Goal: Task Accomplishment & Management: Complete application form

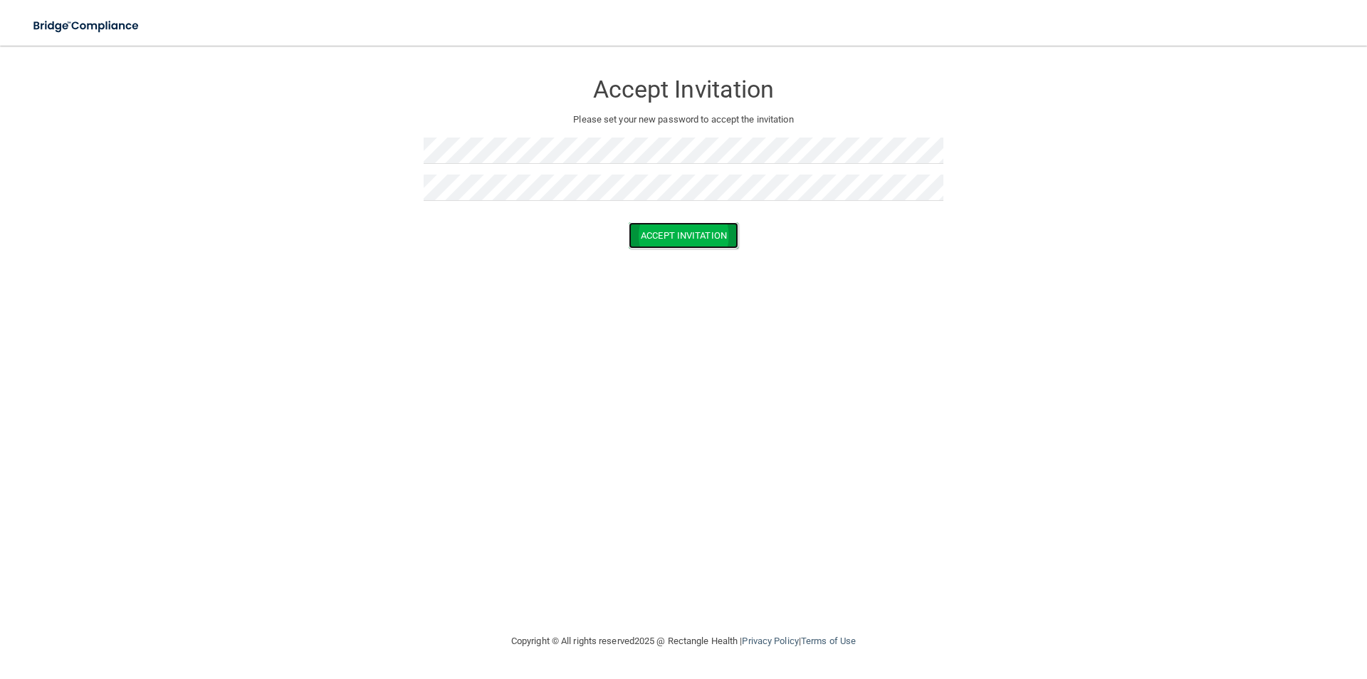
click at [702, 237] on button "Accept Invitation" at bounding box center [684, 235] width 110 height 26
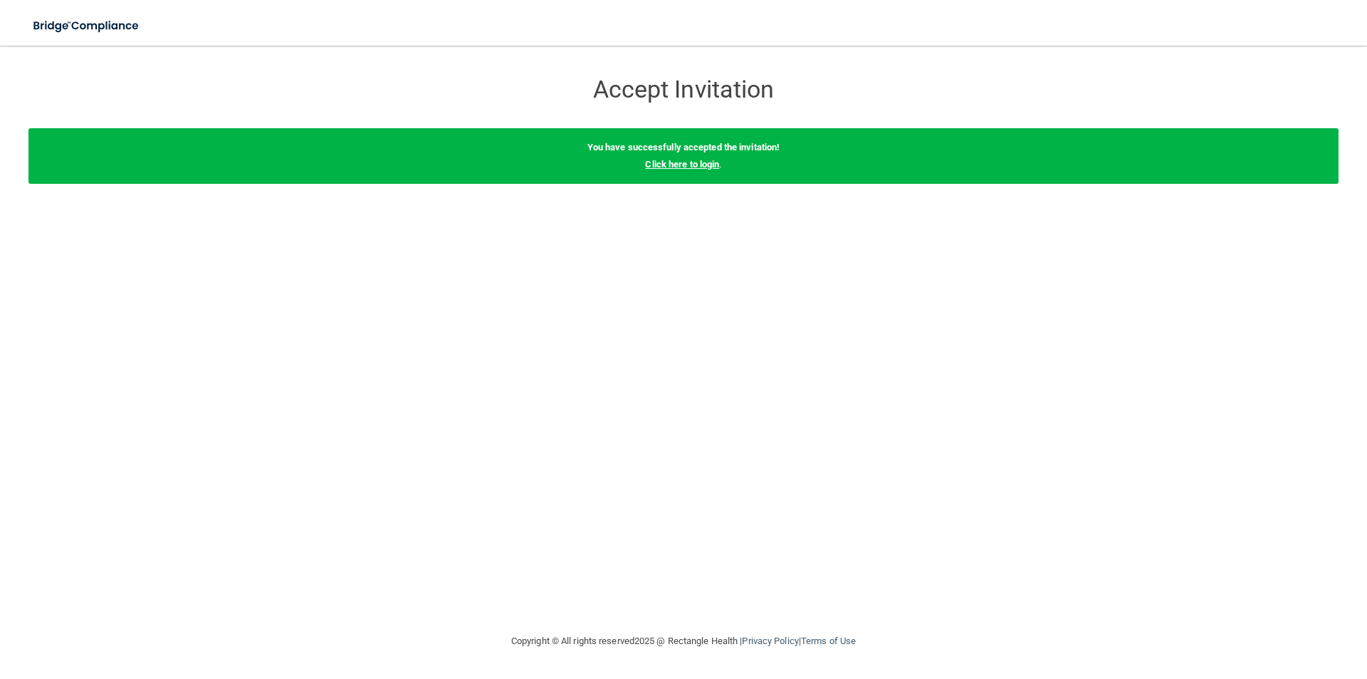
click at [682, 165] on link "Click here to login" at bounding box center [682, 164] width 74 height 11
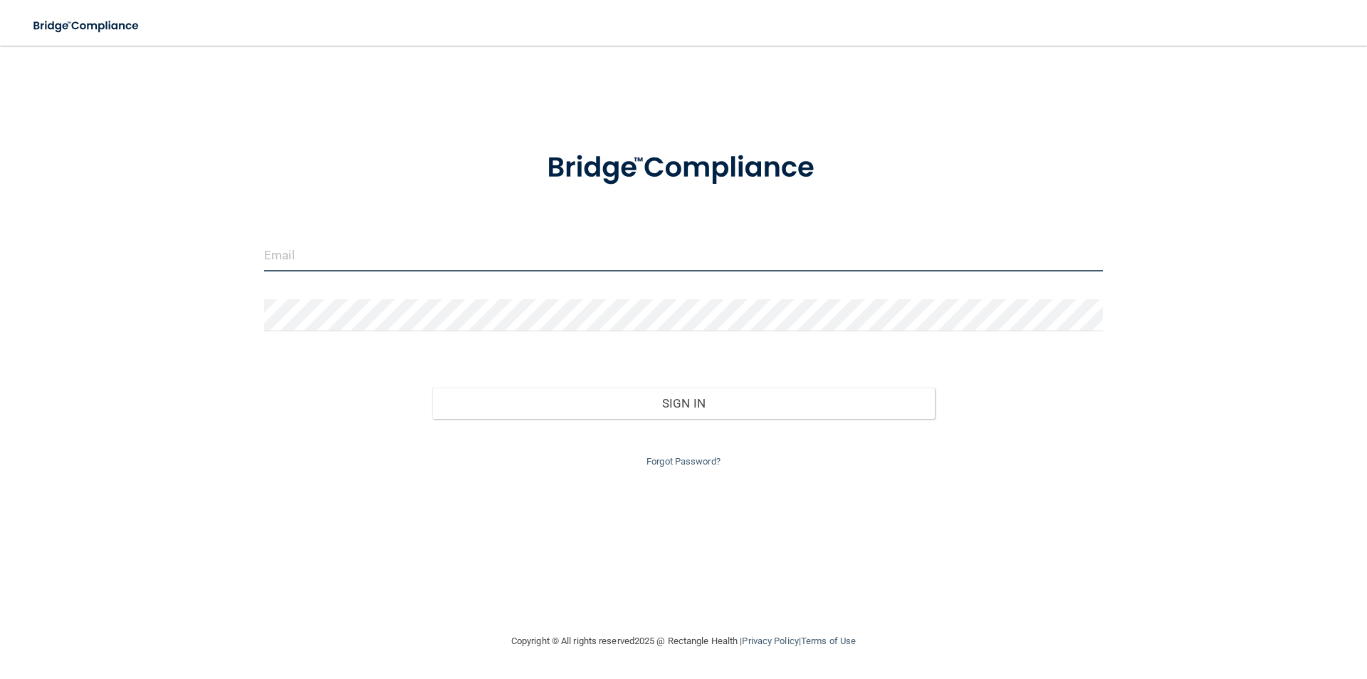
type input "[EMAIL_ADDRESS][DOMAIN_NAME]"
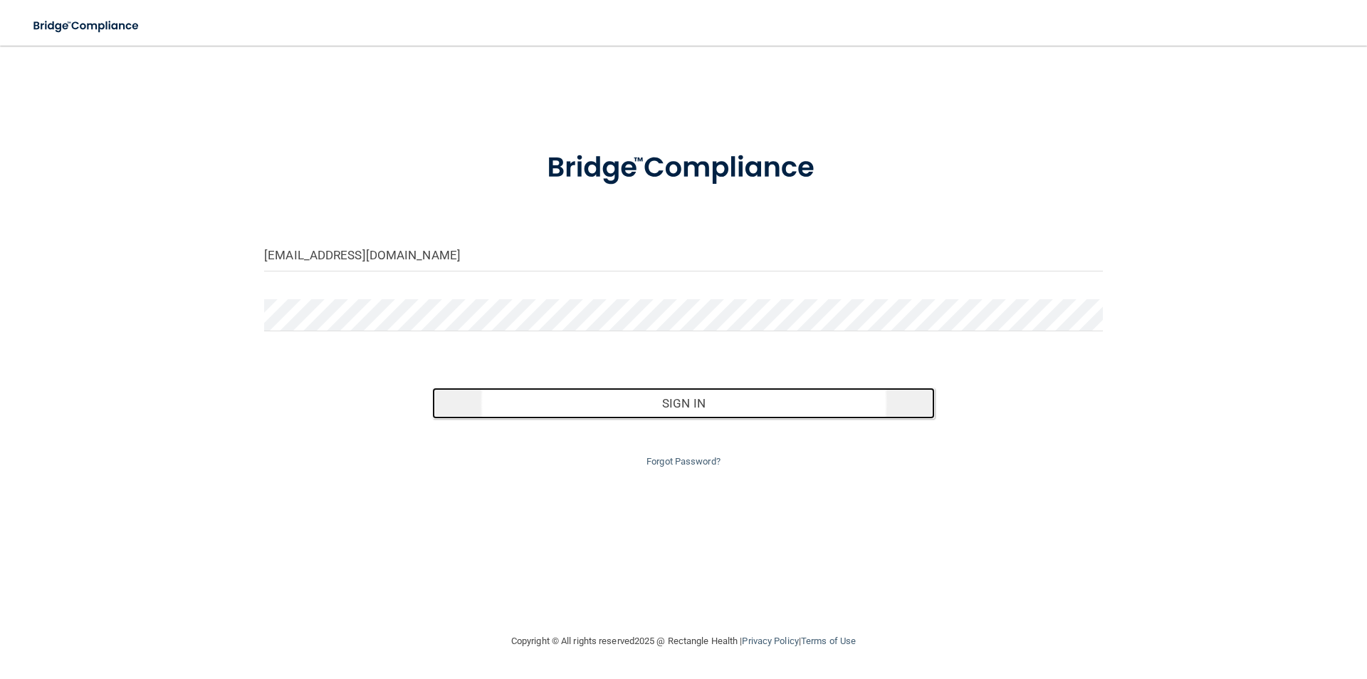
click at [703, 400] on button "Sign In" at bounding box center [684, 402] width 504 height 31
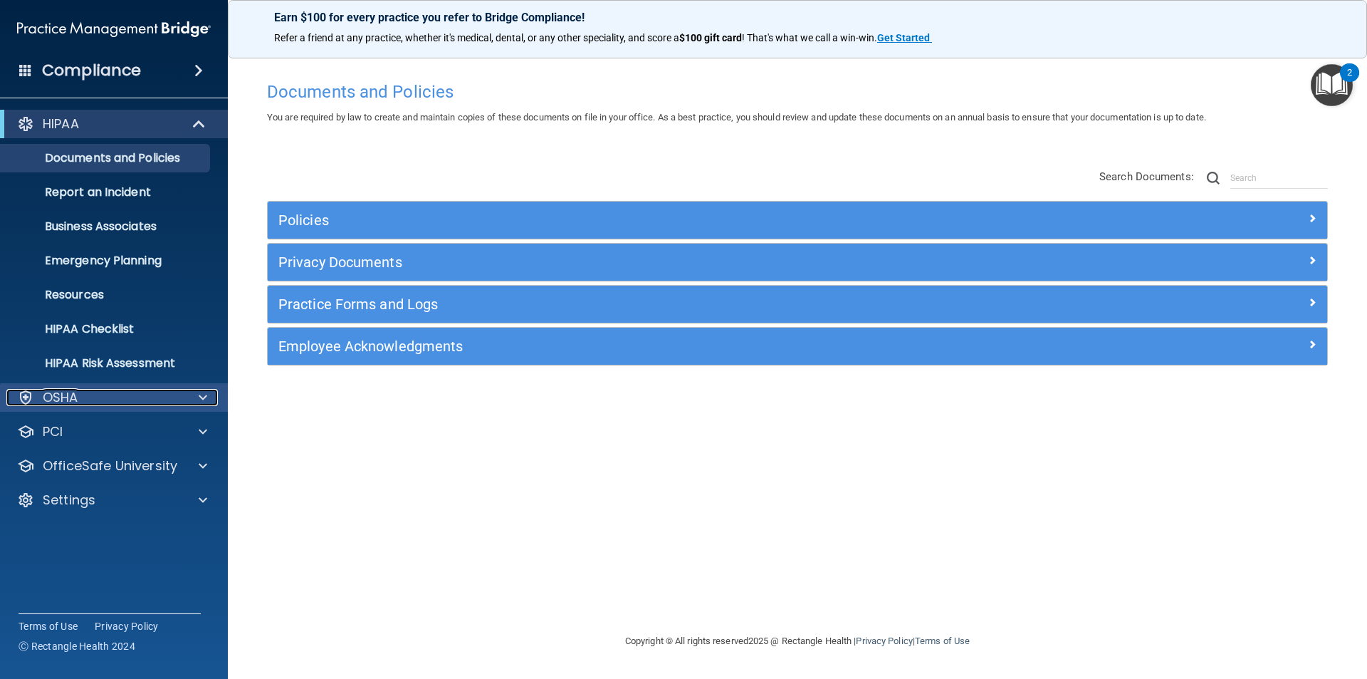
click at [209, 391] on div at bounding box center [201, 397] width 36 height 17
